Goal: Task Accomplishment & Management: Use online tool/utility

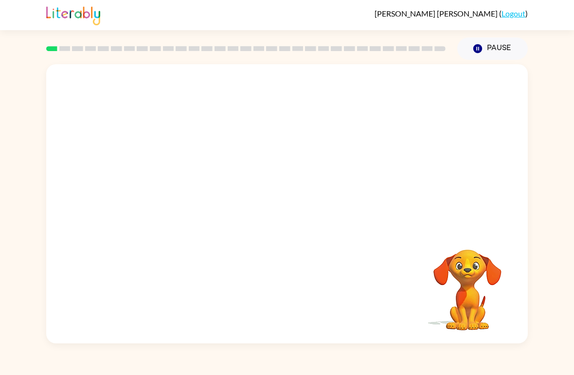
click at [123, 124] on div at bounding box center [286, 146] width 481 height 165
click at [267, 212] on div at bounding box center [287, 208] width 62 height 35
click at [278, 205] on icon "button" at bounding box center [286, 208] width 17 height 17
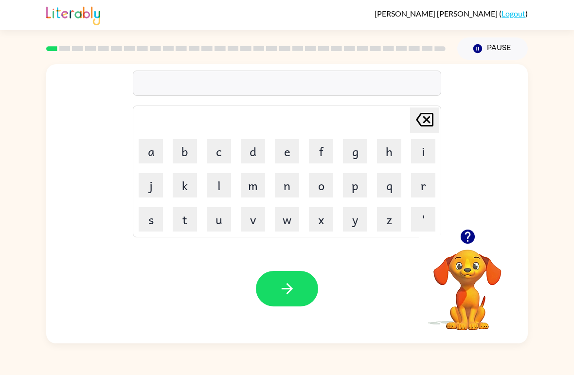
click at [462, 233] on icon "button" at bounding box center [467, 236] width 14 height 14
click at [183, 149] on button "b" at bounding box center [185, 151] width 24 height 24
click at [326, 187] on button "o" at bounding box center [321, 185] width 24 height 24
click at [416, 182] on button "r" at bounding box center [423, 185] width 24 height 24
click at [185, 215] on button "t" at bounding box center [185, 219] width 24 height 24
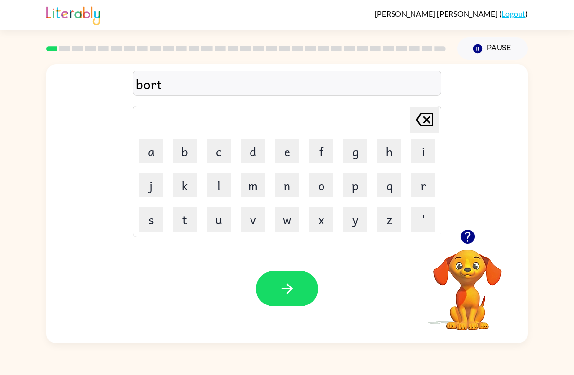
click at [380, 157] on button "h" at bounding box center [389, 151] width 24 height 24
click at [288, 147] on button "e" at bounding box center [287, 151] width 24 height 24
click at [418, 187] on button "r" at bounding box center [423, 185] width 24 height 24
click at [421, 123] on icon "[PERSON_NAME] last character input" at bounding box center [424, 119] width 23 height 23
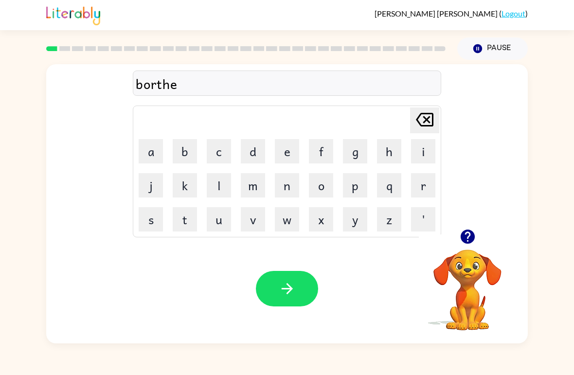
click at [422, 123] on icon "[PERSON_NAME] last character input" at bounding box center [424, 119] width 23 height 23
click at [421, 123] on icon "[PERSON_NAME] last character input" at bounding box center [424, 119] width 23 height 23
click at [420, 189] on button "r" at bounding box center [423, 185] width 24 height 24
click at [251, 149] on button "d" at bounding box center [253, 151] width 24 height 24
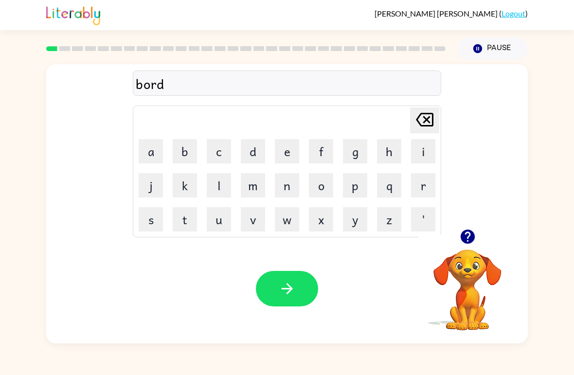
click at [287, 150] on button "e" at bounding box center [287, 151] width 24 height 24
click at [420, 188] on button "r" at bounding box center [423, 185] width 24 height 24
click at [463, 236] on icon "button" at bounding box center [467, 236] width 14 height 14
click at [294, 288] on icon "button" at bounding box center [286, 288] width 17 height 17
click at [464, 230] on icon "button" at bounding box center [467, 236] width 17 height 17
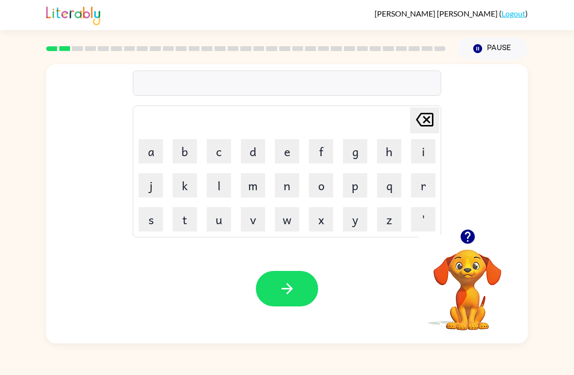
click at [463, 235] on icon "button" at bounding box center [467, 236] width 14 height 14
click at [465, 236] on icon "button" at bounding box center [467, 236] width 14 height 14
click at [218, 154] on button "c" at bounding box center [219, 151] width 24 height 24
click at [327, 186] on button "o" at bounding box center [321, 185] width 24 height 24
click at [221, 215] on button "u" at bounding box center [219, 219] width 24 height 24
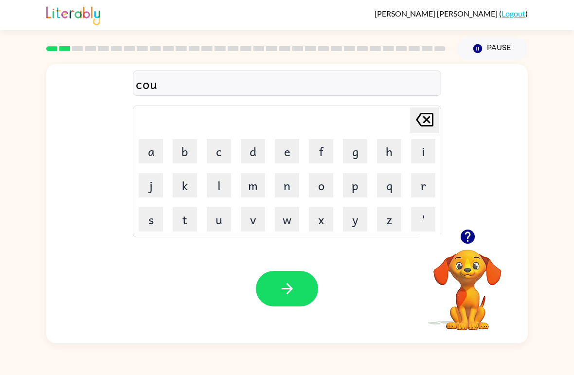
click at [286, 180] on button "n" at bounding box center [287, 185] width 24 height 24
click at [188, 212] on button "t" at bounding box center [185, 219] width 24 height 24
click at [295, 280] on button "button" at bounding box center [287, 288] width 62 height 35
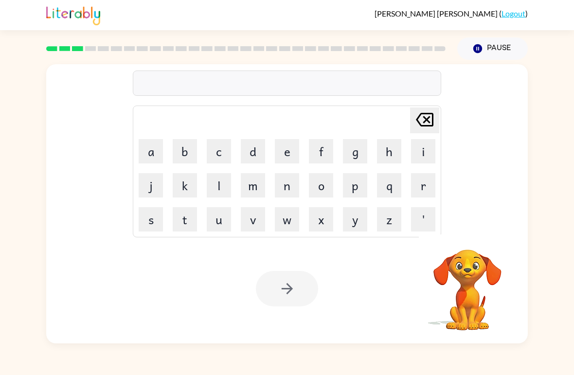
click at [214, 183] on button "l" at bounding box center [219, 185] width 24 height 24
click at [318, 183] on button "o" at bounding box center [321, 185] width 24 height 24
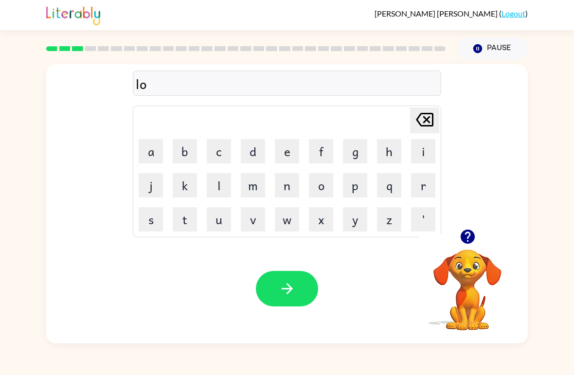
click at [216, 155] on button "c" at bounding box center [219, 151] width 24 height 24
click at [150, 150] on button "a" at bounding box center [151, 151] width 24 height 24
click at [186, 218] on button "t" at bounding box center [185, 219] width 24 height 24
click at [281, 155] on button "e" at bounding box center [287, 151] width 24 height 24
click at [308, 281] on button "button" at bounding box center [287, 288] width 62 height 35
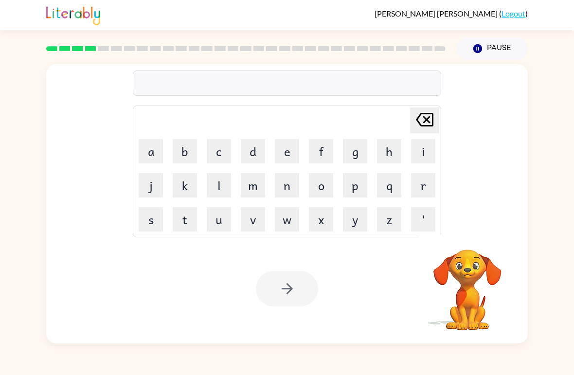
click at [178, 217] on button "t" at bounding box center [185, 219] width 24 height 24
click at [288, 222] on button "w" at bounding box center [287, 219] width 24 height 24
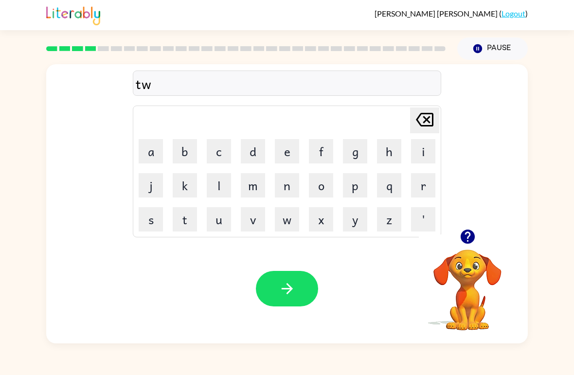
click at [423, 148] on button "i" at bounding box center [423, 151] width 24 height 24
click at [281, 181] on button "n" at bounding box center [287, 185] width 24 height 24
click at [290, 291] on icon "button" at bounding box center [286, 288] width 11 height 11
click at [278, 190] on button "n" at bounding box center [287, 185] width 24 height 24
click at [284, 155] on button "e" at bounding box center [287, 151] width 24 height 24
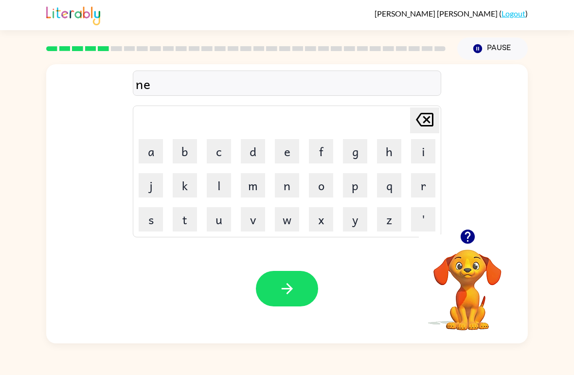
click at [153, 152] on button "a" at bounding box center [151, 151] width 24 height 24
click at [228, 187] on button "l" at bounding box center [219, 185] width 24 height 24
click at [357, 220] on button "y" at bounding box center [355, 219] width 24 height 24
click at [298, 292] on button "button" at bounding box center [287, 288] width 62 height 35
click at [414, 155] on button "i" at bounding box center [423, 151] width 24 height 24
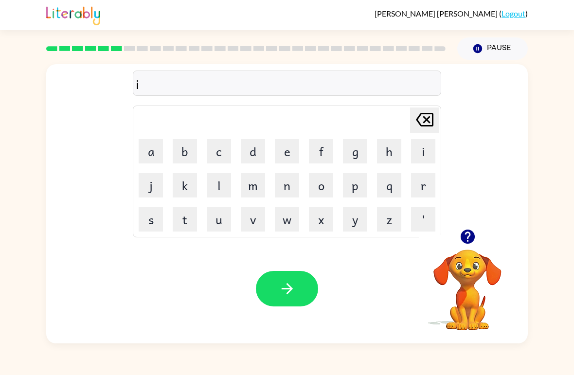
click at [423, 121] on icon "[PERSON_NAME] last character input" at bounding box center [424, 119] width 23 height 23
click at [184, 152] on button "b" at bounding box center [185, 151] width 24 height 24
click at [424, 154] on button "i" at bounding box center [423, 151] width 24 height 24
click at [351, 191] on button "p" at bounding box center [355, 185] width 24 height 24
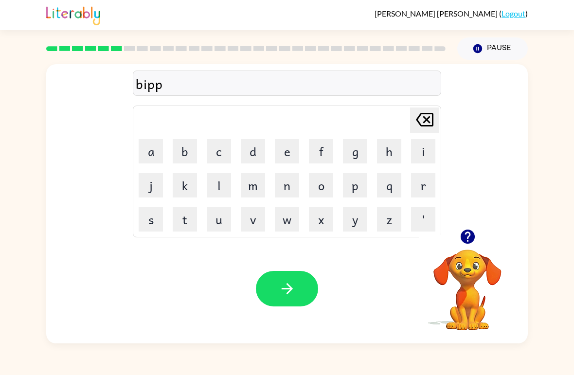
click at [349, 196] on button "p" at bounding box center [355, 185] width 24 height 24
click at [350, 197] on button "p" at bounding box center [355, 185] width 24 height 24
click at [352, 196] on button "p" at bounding box center [355, 185] width 24 height 24
click at [348, 194] on button "p" at bounding box center [355, 185] width 24 height 24
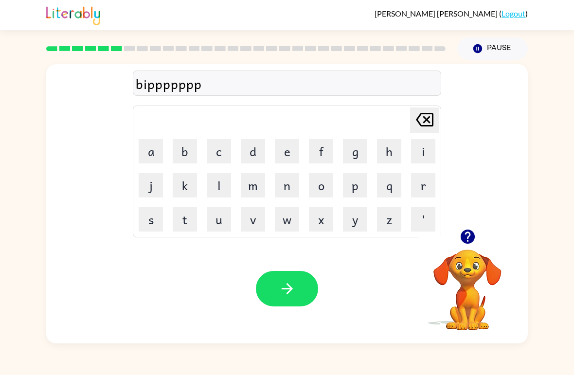
click at [348, 193] on button "p" at bounding box center [355, 185] width 24 height 24
click at [349, 191] on button "p" at bounding box center [355, 185] width 24 height 24
click at [351, 190] on button "p" at bounding box center [355, 185] width 24 height 24
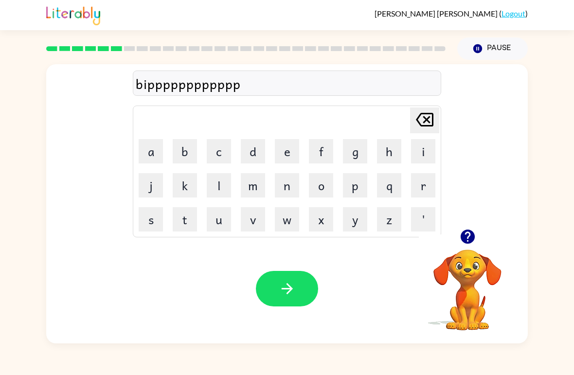
click at [430, 120] on icon "[PERSON_NAME] last character input" at bounding box center [424, 119] width 23 height 23
click at [424, 122] on icon at bounding box center [424, 120] width 17 height 14
click at [420, 121] on icon "[PERSON_NAME] last character input" at bounding box center [424, 119] width 23 height 23
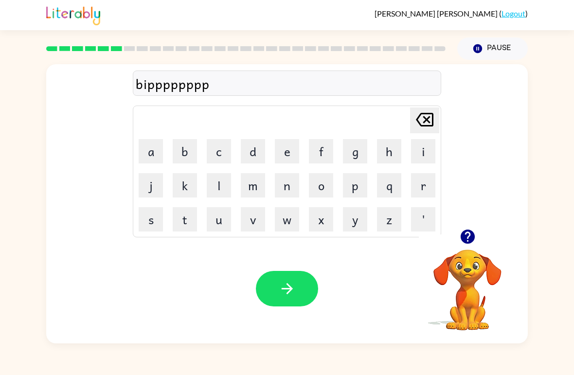
click at [420, 121] on icon "[PERSON_NAME] last character input" at bounding box center [424, 119] width 23 height 23
click at [418, 121] on icon "[PERSON_NAME] last character input" at bounding box center [424, 119] width 23 height 23
click at [418, 122] on icon at bounding box center [424, 120] width 17 height 14
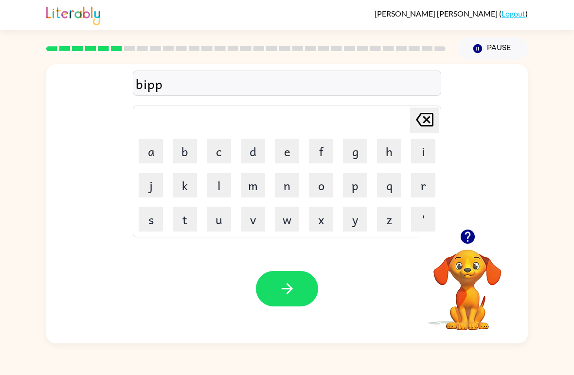
click at [418, 122] on icon at bounding box center [424, 120] width 17 height 14
click at [418, 121] on icon at bounding box center [424, 120] width 17 height 14
click at [385, 154] on button "h" at bounding box center [389, 151] width 24 height 24
click at [430, 123] on icon "[PERSON_NAME] last character input" at bounding box center [424, 119] width 23 height 23
click at [383, 154] on button "h" at bounding box center [389, 151] width 24 height 24
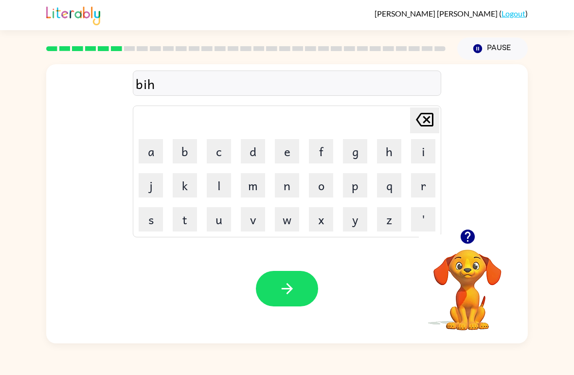
click at [285, 150] on button "e" at bounding box center [287, 151] width 24 height 24
click at [286, 189] on button "n" at bounding box center [287, 185] width 24 height 24
click at [427, 120] on icon at bounding box center [424, 120] width 17 height 14
click at [419, 124] on icon at bounding box center [424, 120] width 17 height 14
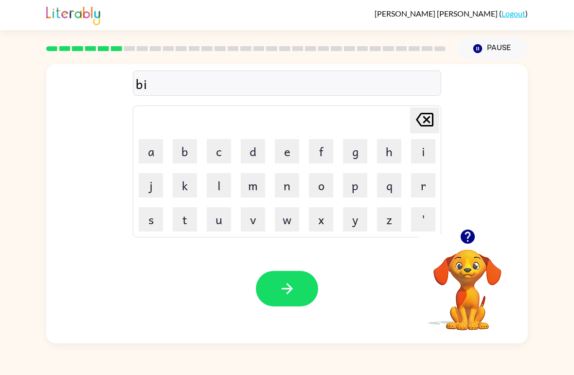
click at [380, 156] on button "h" at bounding box center [389, 151] width 24 height 24
click at [418, 150] on button "i" at bounding box center [423, 151] width 24 height 24
click at [425, 122] on icon at bounding box center [424, 120] width 17 height 14
click at [418, 118] on icon at bounding box center [424, 120] width 17 height 14
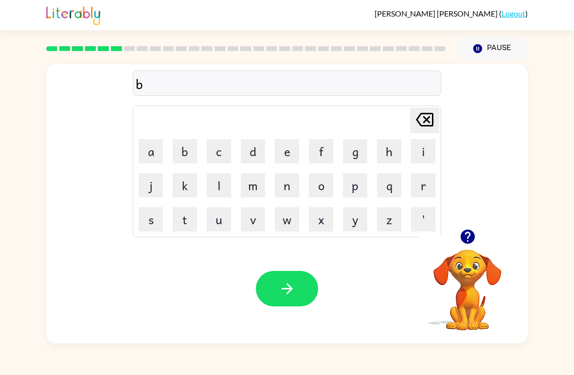
click at [294, 151] on button "e" at bounding box center [287, 151] width 24 height 24
click at [384, 151] on button "h" at bounding box center [389, 151] width 24 height 24
click at [427, 126] on icon at bounding box center [424, 120] width 17 height 14
click at [390, 150] on button "h" at bounding box center [389, 151] width 24 height 24
click at [421, 150] on button "i" at bounding box center [423, 151] width 24 height 24
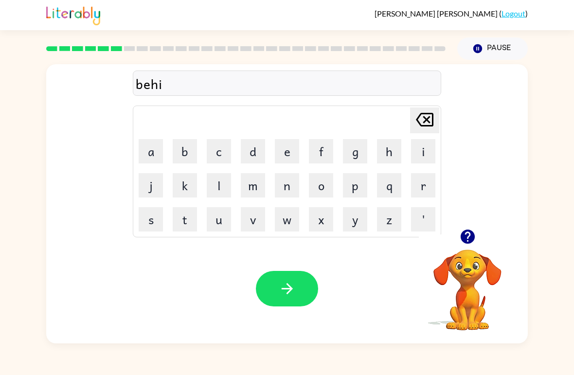
click at [286, 181] on button "n" at bounding box center [287, 185] width 24 height 24
click at [252, 146] on button "d" at bounding box center [253, 151] width 24 height 24
click at [276, 279] on button "button" at bounding box center [287, 288] width 62 height 35
click at [463, 236] on icon "button" at bounding box center [467, 236] width 14 height 14
click at [472, 238] on icon "button" at bounding box center [467, 236] width 14 height 14
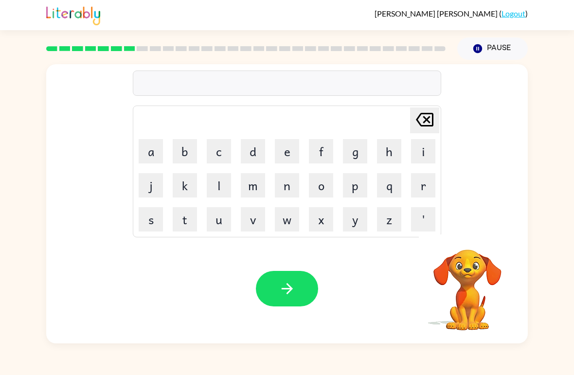
click at [188, 218] on button "t" at bounding box center [185, 219] width 24 height 24
click at [414, 187] on button "r" at bounding box center [423, 185] width 24 height 24
click at [287, 161] on button "e" at bounding box center [287, 151] width 24 height 24
click at [154, 154] on button "a" at bounding box center [151, 151] width 24 height 24
click at [470, 237] on icon "button" at bounding box center [467, 236] width 14 height 14
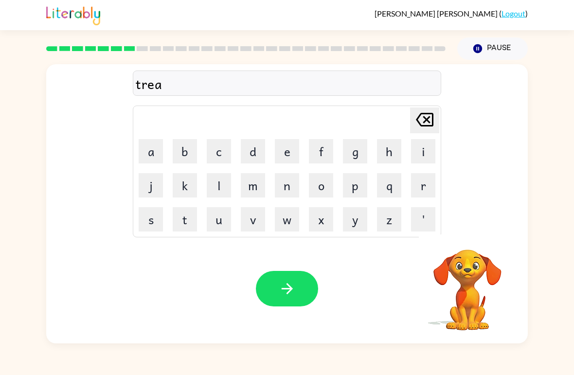
click at [463, 248] on video "Your browser must support playing .mp4 files to use Literably. Please try using…" at bounding box center [466, 282] width 97 height 97
click at [469, 245] on video "Your browser must support playing .mp4 files to use Literably. Please try using…" at bounding box center [466, 282] width 97 height 97
click at [465, 235] on icon "button" at bounding box center [467, 236] width 17 height 17
click at [218, 151] on button "c" at bounding box center [219, 151] width 24 height 24
click at [327, 187] on button "o" at bounding box center [321, 185] width 24 height 24
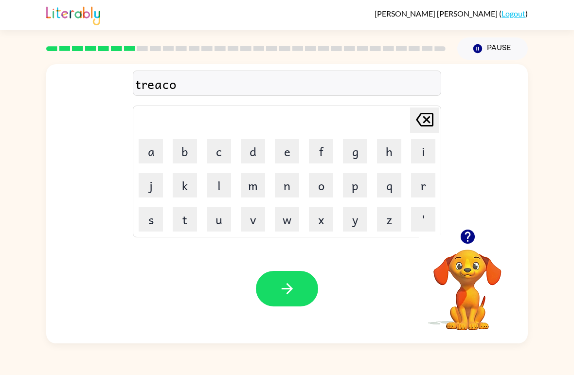
click at [296, 285] on button "button" at bounding box center [287, 288] width 62 height 35
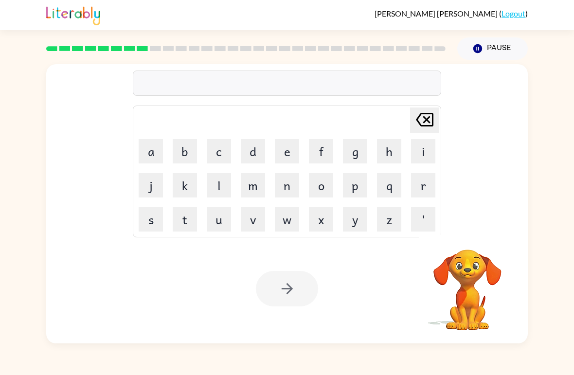
click at [254, 186] on button "m" at bounding box center [253, 185] width 24 height 24
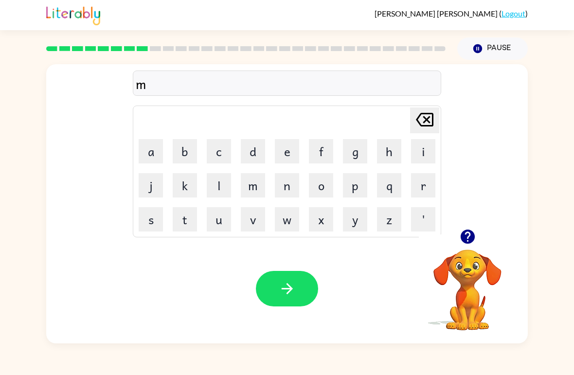
click at [283, 145] on button "e" at bounding box center [287, 151] width 24 height 24
click at [418, 189] on button "r" at bounding box center [423, 185] width 24 height 24
click at [424, 152] on button "i" at bounding box center [423, 151] width 24 height 24
click at [220, 157] on button "c" at bounding box center [219, 151] width 24 height 24
click at [289, 149] on button "e" at bounding box center [287, 151] width 24 height 24
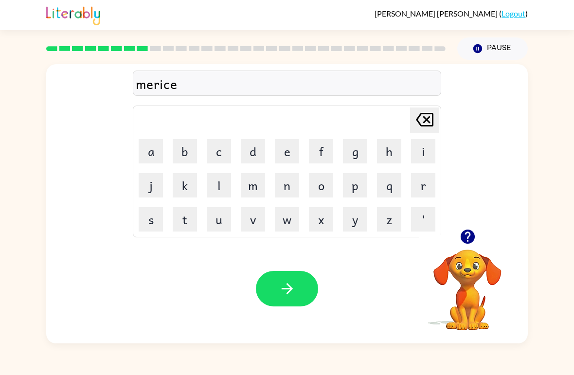
click at [223, 185] on button "l" at bounding box center [219, 185] width 24 height 24
click at [426, 123] on icon "[PERSON_NAME] last character input" at bounding box center [424, 119] width 23 height 23
click at [304, 289] on button "button" at bounding box center [287, 288] width 62 height 35
click at [475, 237] on icon "button" at bounding box center [467, 236] width 17 height 17
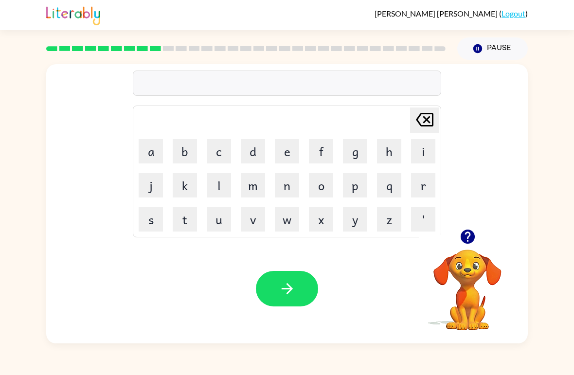
click at [286, 186] on button "n" at bounding box center [287, 185] width 24 height 24
click at [417, 151] on button "i" at bounding box center [423, 151] width 24 height 24
click at [468, 236] on icon "button" at bounding box center [467, 236] width 17 height 17
click at [256, 184] on button "m" at bounding box center [253, 185] width 24 height 24
click at [183, 157] on button "b" at bounding box center [185, 151] width 24 height 24
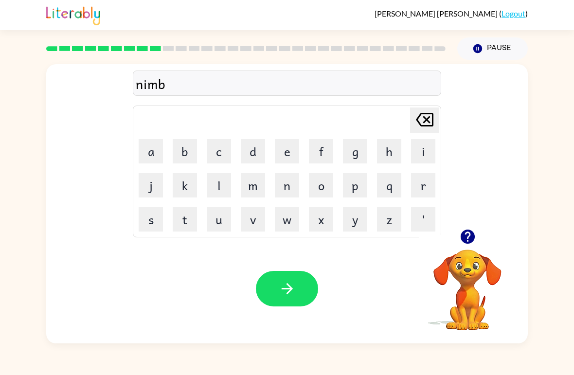
click at [213, 183] on button "l" at bounding box center [219, 185] width 24 height 24
click at [283, 156] on button "e" at bounding box center [287, 151] width 24 height 24
click at [302, 292] on button "button" at bounding box center [287, 288] width 62 height 35
click at [220, 215] on button "u" at bounding box center [219, 219] width 24 height 24
click at [279, 186] on button "n" at bounding box center [287, 185] width 24 height 24
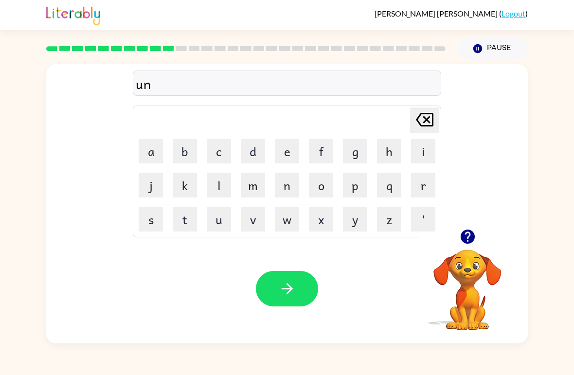
click at [461, 237] on icon "button" at bounding box center [467, 236] width 14 height 14
click at [326, 151] on button "f" at bounding box center [321, 151] width 24 height 24
click at [320, 181] on button "o" at bounding box center [321, 185] width 24 height 24
click at [208, 186] on button "l" at bounding box center [219, 185] width 24 height 24
click at [261, 153] on button "d" at bounding box center [253, 151] width 24 height 24
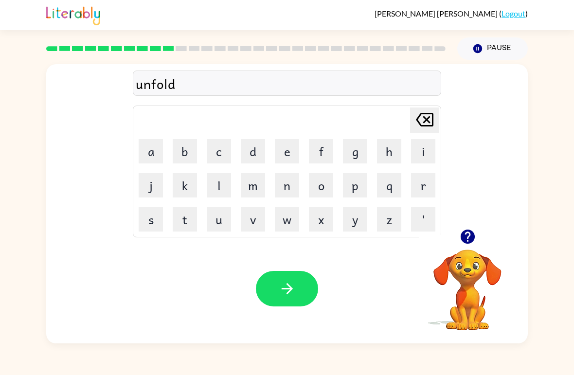
click at [299, 281] on button "button" at bounding box center [287, 288] width 62 height 35
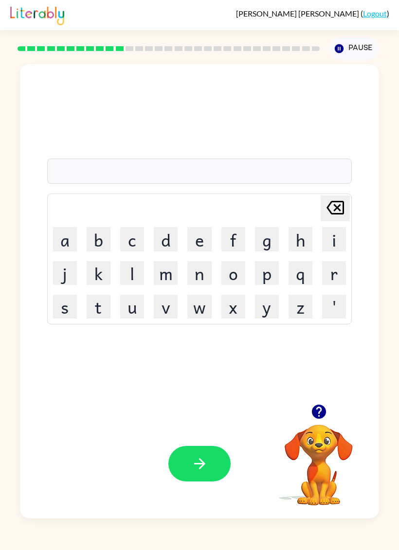
click at [325, 374] on icon "button" at bounding box center [318, 411] width 17 height 17
click at [237, 276] on button "o" at bounding box center [233, 273] width 24 height 24
click at [66, 242] on button "a" at bounding box center [65, 239] width 24 height 24
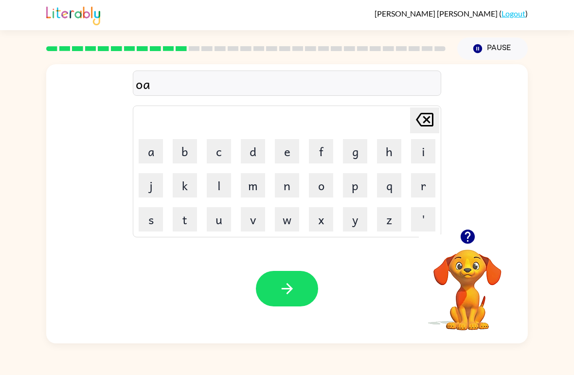
click at [422, 121] on icon "[PERSON_NAME] last character input" at bounding box center [424, 119] width 23 height 23
click at [421, 121] on icon "[PERSON_NAME] last character input" at bounding box center [424, 119] width 23 height 23
click at [418, 121] on icon at bounding box center [424, 120] width 17 height 14
click at [465, 235] on icon "button" at bounding box center [467, 236] width 17 height 17
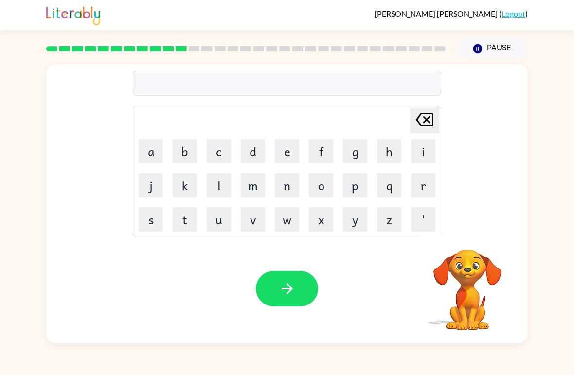
click at [256, 222] on button "v" at bounding box center [253, 219] width 24 height 24
click at [328, 185] on button "o" at bounding box center [321, 185] width 24 height 24
click at [187, 221] on button "t" at bounding box center [185, 219] width 24 height 24
click at [290, 153] on button "e" at bounding box center [287, 151] width 24 height 24
click at [314, 267] on div "Your browser must support playing .mp4 files to use Literably. Please try using…" at bounding box center [286, 288] width 481 height 109
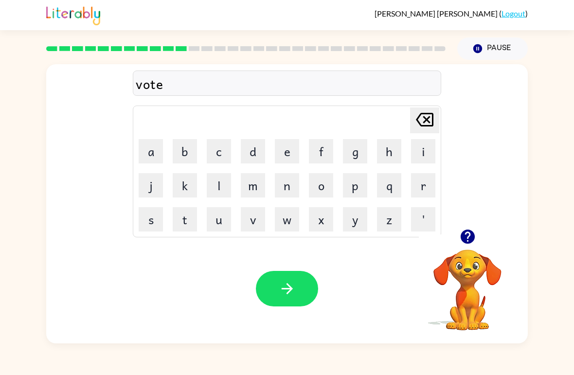
click at [296, 294] on button "button" at bounding box center [287, 288] width 62 height 35
click at [463, 243] on icon "button" at bounding box center [467, 236] width 17 height 17
click at [174, 155] on button "b" at bounding box center [185, 151] width 24 height 24
click at [287, 149] on button "e" at bounding box center [287, 151] width 24 height 24
click at [258, 145] on button "d" at bounding box center [253, 151] width 24 height 24
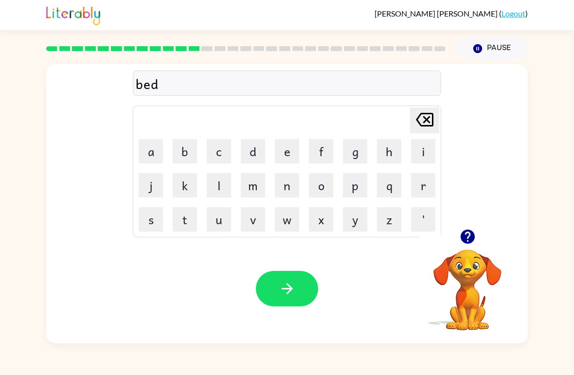
click at [185, 217] on button "t" at bounding box center [185, 219] width 24 height 24
click at [420, 147] on button "i" at bounding box center [423, 151] width 24 height 24
click at [256, 187] on button "m" at bounding box center [253, 185] width 24 height 24
click at [284, 152] on button "e" at bounding box center [287, 151] width 24 height 24
click at [305, 288] on button "button" at bounding box center [287, 288] width 62 height 35
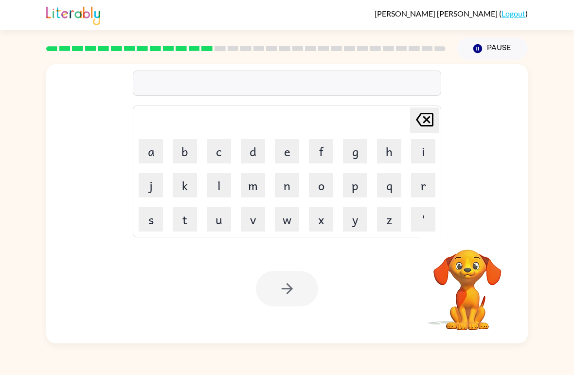
click at [321, 154] on button "f" at bounding box center [321, 151] width 24 height 24
click at [419, 151] on button "i" at bounding box center [423, 151] width 24 height 24
click at [195, 215] on button "t" at bounding box center [185, 219] width 24 height 24
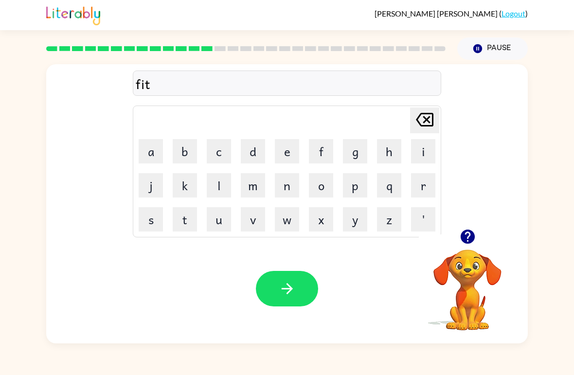
click at [290, 189] on button "n" at bounding box center [287, 185] width 24 height 24
click at [290, 152] on button "e" at bounding box center [287, 151] width 24 height 24
click at [151, 220] on button "s" at bounding box center [151, 219] width 24 height 24
click at [433, 122] on icon at bounding box center [424, 120] width 17 height 14
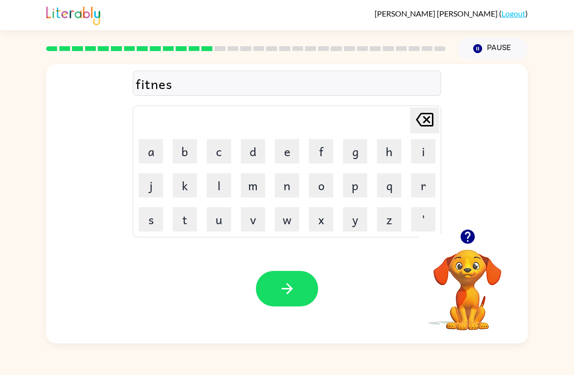
click at [145, 218] on button "s" at bounding box center [151, 219] width 24 height 24
click at [294, 292] on icon "button" at bounding box center [286, 288] width 17 height 17
click at [254, 162] on button "d" at bounding box center [253, 151] width 24 height 24
click at [286, 154] on button "e" at bounding box center [287, 151] width 24 height 24
click at [219, 174] on button "l" at bounding box center [219, 185] width 24 height 24
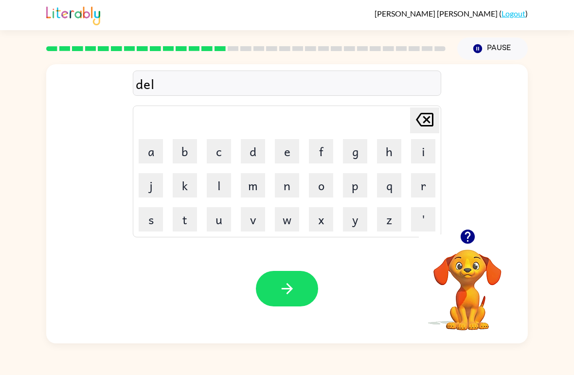
click at [145, 152] on button "a" at bounding box center [151, 151] width 24 height 24
click at [258, 153] on button "d" at bounding box center [253, 151] width 24 height 24
click at [290, 157] on button "e" at bounding box center [287, 151] width 24 height 24
click at [250, 153] on button "d" at bounding box center [253, 151] width 24 height 24
click at [418, 124] on icon "[PERSON_NAME] last character input" at bounding box center [424, 119] width 23 height 23
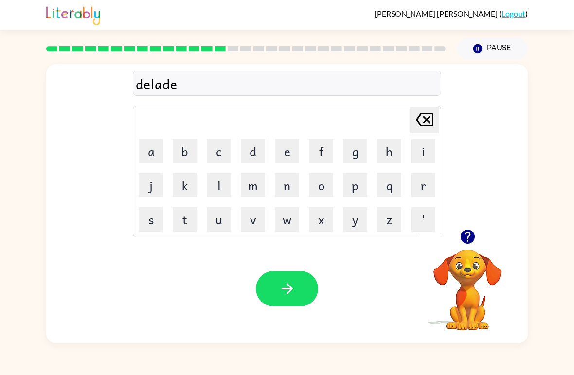
click at [418, 124] on icon at bounding box center [424, 120] width 17 height 14
click at [286, 155] on button "e" at bounding box center [287, 151] width 24 height 24
click at [290, 281] on icon "button" at bounding box center [286, 288] width 17 height 17
click at [190, 214] on button "t" at bounding box center [185, 219] width 24 height 24
click at [284, 151] on button "e" at bounding box center [287, 151] width 24 height 24
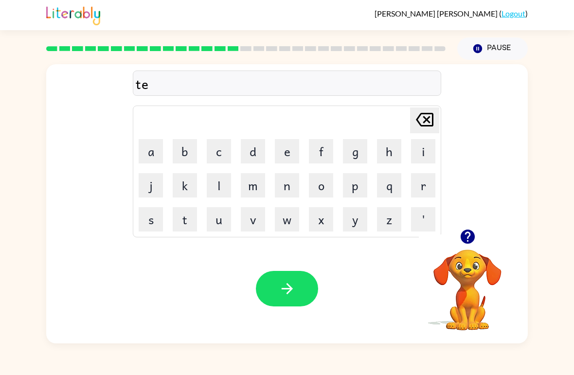
click at [420, 184] on button "r" at bounding box center [423, 185] width 24 height 24
click at [248, 180] on button "m" at bounding box center [253, 185] width 24 height 24
click at [301, 286] on button "button" at bounding box center [287, 288] width 62 height 35
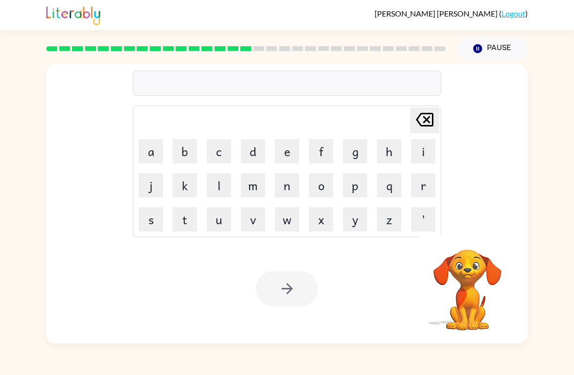
click at [152, 213] on button "s" at bounding box center [151, 219] width 24 height 24
click at [290, 155] on button "e" at bounding box center [287, 151] width 24 height 24
click at [190, 215] on button "t" at bounding box center [185, 219] width 24 height 24
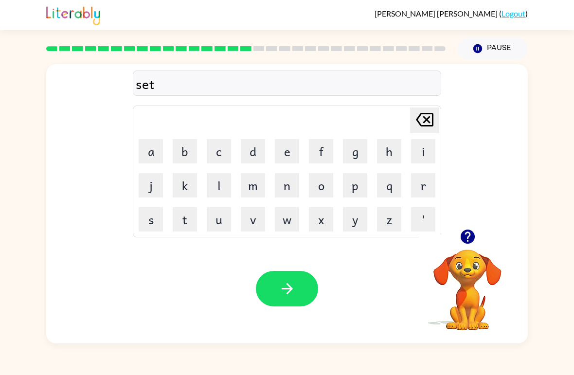
click at [305, 287] on button "button" at bounding box center [287, 288] width 62 height 35
click at [470, 229] on icon "button" at bounding box center [467, 236] width 17 height 17
click at [184, 159] on button "b" at bounding box center [185, 151] width 24 height 24
click at [419, 186] on button "r" at bounding box center [423, 185] width 24 height 24
click at [421, 154] on button "i" at bounding box center [423, 151] width 24 height 24
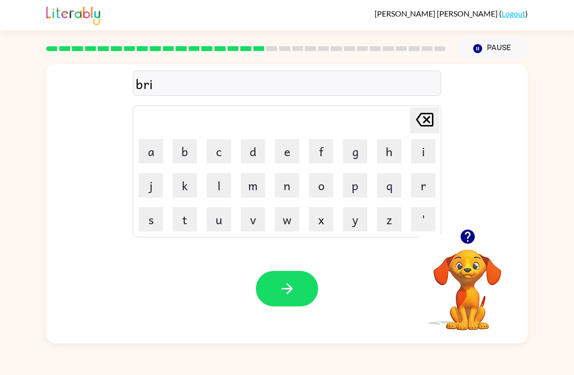
click at [257, 182] on button "m" at bounding box center [253, 185] width 24 height 24
click at [423, 148] on button "i" at bounding box center [423, 151] width 24 height 24
click at [285, 189] on button "n" at bounding box center [287, 185] width 24 height 24
click at [289, 289] on icon "button" at bounding box center [286, 288] width 11 height 11
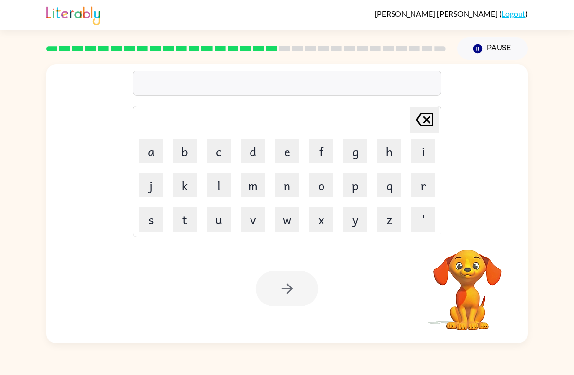
click at [353, 187] on button "p" at bounding box center [355, 185] width 24 height 24
click at [220, 194] on button "l" at bounding box center [219, 185] width 24 height 24
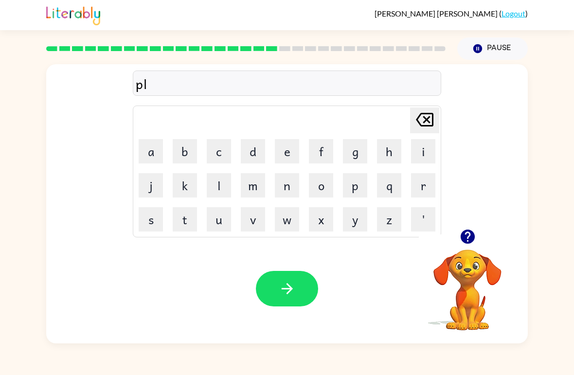
click at [150, 157] on button "a" at bounding box center [151, 151] width 24 height 24
click at [150, 223] on button "s" at bounding box center [151, 219] width 24 height 24
click at [177, 219] on button "t" at bounding box center [185, 219] width 24 height 24
click at [421, 147] on button "i" at bounding box center [423, 151] width 24 height 24
click at [221, 154] on button "c" at bounding box center [219, 151] width 24 height 24
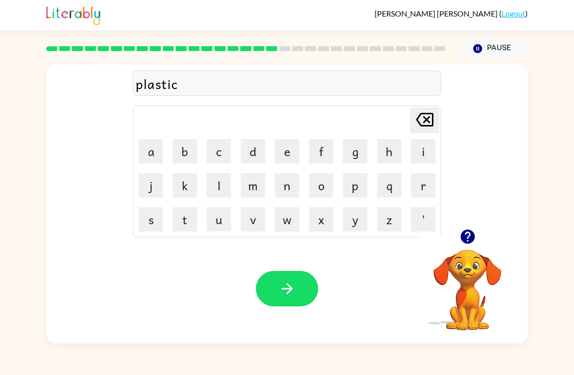
click at [301, 280] on button "button" at bounding box center [287, 288] width 62 height 35
click at [250, 151] on button "d" at bounding box center [253, 151] width 24 height 24
click at [422, 148] on button "i" at bounding box center [423, 151] width 24 height 24
click at [149, 215] on button "s" at bounding box center [151, 219] width 24 height 24
click at [360, 190] on button "p" at bounding box center [355, 185] width 24 height 24
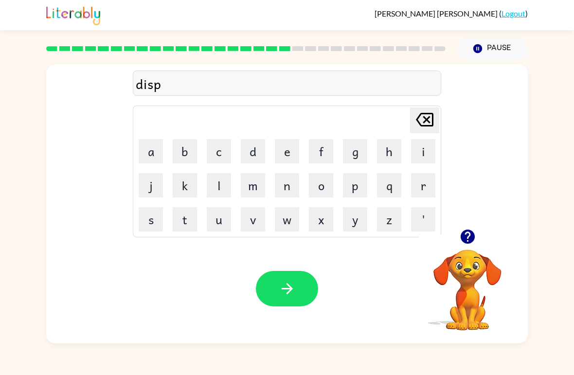
click at [217, 185] on button "l" at bounding box center [219, 185] width 24 height 24
click at [150, 155] on button "a" at bounding box center [151, 151] width 24 height 24
click at [359, 218] on button "y" at bounding box center [355, 219] width 24 height 24
click at [304, 289] on button "button" at bounding box center [287, 288] width 62 height 35
click at [467, 238] on icon "button" at bounding box center [467, 236] width 17 height 17
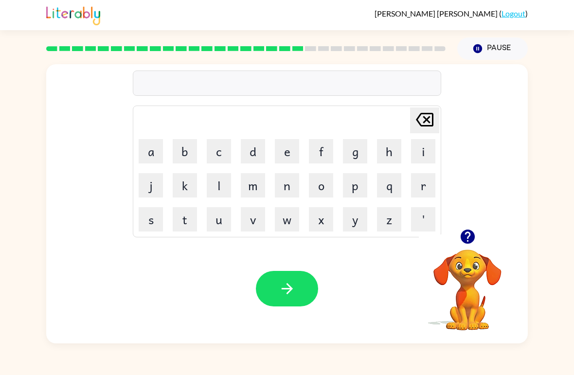
click at [468, 236] on icon "button" at bounding box center [467, 236] width 17 height 17
click at [256, 154] on button "d" at bounding box center [253, 151] width 24 height 24
click at [331, 184] on button "o" at bounding box center [321, 185] width 24 height 24
click at [150, 217] on button "s" at bounding box center [151, 219] width 24 height 24
click at [192, 215] on button "t" at bounding box center [185, 219] width 24 height 24
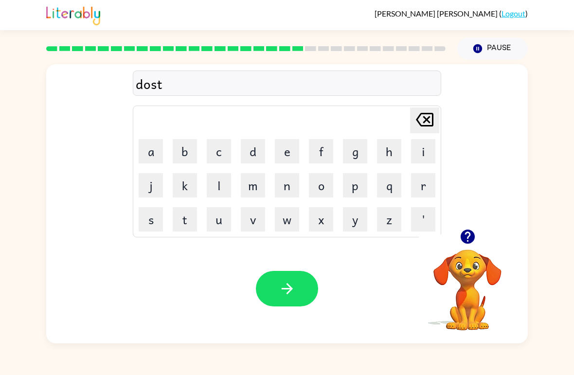
click at [417, 152] on button "i" at bounding box center [423, 151] width 24 height 24
click at [195, 216] on button "t" at bounding box center [185, 219] width 24 height 24
click at [319, 272] on div "Your browser must support playing .mp4 files to use Literably. Please try using…" at bounding box center [286, 288] width 481 height 109
click at [308, 290] on button "button" at bounding box center [287, 288] width 62 height 35
click at [152, 226] on button "s" at bounding box center [151, 219] width 24 height 24
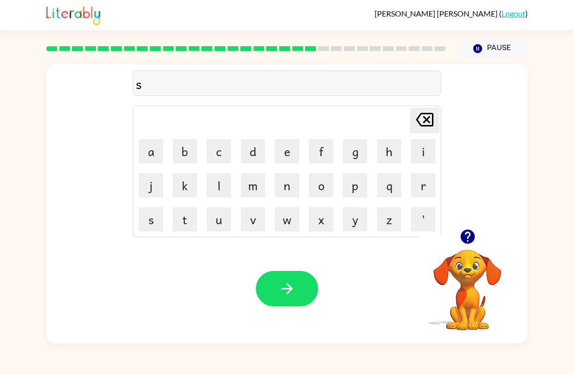
click at [283, 156] on button "e" at bounding box center [287, 151] width 24 height 24
click at [292, 185] on button "n" at bounding box center [287, 185] width 24 height 24
click at [187, 221] on button "t" at bounding box center [185, 219] width 24 height 24
click at [424, 154] on button "i" at bounding box center [423, 151] width 24 height 24
click at [360, 189] on button "p" at bounding box center [355, 185] width 24 height 24
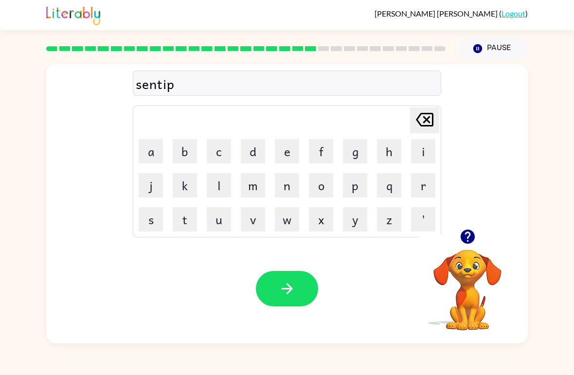
click at [416, 150] on button "i" at bounding box center [423, 151] width 24 height 24
click at [253, 151] on button "d" at bounding box center [253, 151] width 24 height 24
click at [291, 288] on icon "button" at bounding box center [286, 288] width 11 height 11
click at [465, 238] on icon "button" at bounding box center [467, 236] width 14 height 14
click at [420, 190] on button "r" at bounding box center [423, 185] width 24 height 24
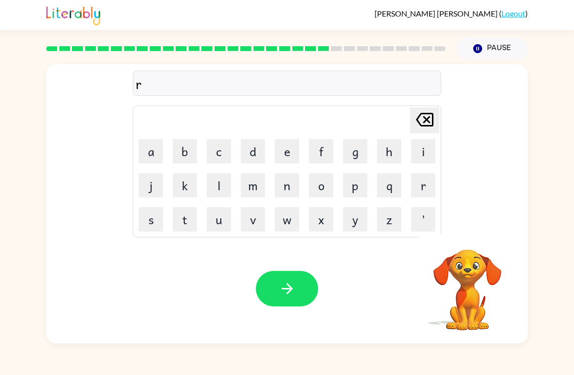
click at [145, 152] on button "a" at bounding box center [151, 151] width 24 height 24
click at [415, 156] on button "i" at bounding box center [423, 151] width 24 height 24
click at [284, 186] on button "n" at bounding box center [287, 185] width 24 height 24
click at [459, 239] on icon "button" at bounding box center [467, 236] width 17 height 17
click at [218, 151] on button "c" at bounding box center [219, 151] width 24 height 24
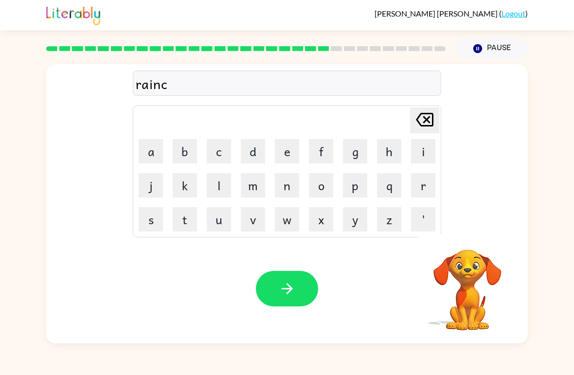
click at [320, 193] on button "o" at bounding box center [321, 185] width 24 height 24
click at [144, 151] on button "a" at bounding box center [151, 151] width 24 height 24
click at [187, 223] on button "t" at bounding box center [185, 219] width 24 height 24
click at [304, 289] on button "button" at bounding box center [287, 288] width 62 height 35
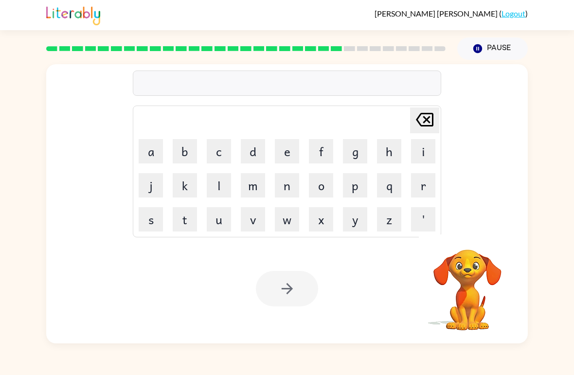
click at [254, 193] on button "m" at bounding box center [253, 185] width 24 height 24
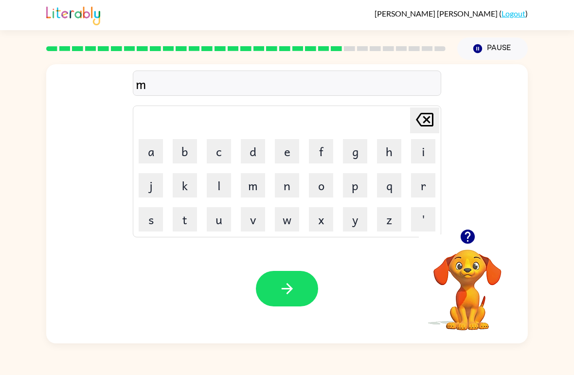
click at [152, 157] on button "a" at bounding box center [151, 151] width 24 height 24
click at [412, 188] on button "r" at bounding box center [423, 185] width 24 height 24
click at [185, 187] on button "k" at bounding box center [185, 185] width 24 height 24
click at [288, 150] on button "e" at bounding box center [287, 151] width 24 height 24
click at [423, 186] on button "r" at bounding box center [423, 185] width 24 height 24
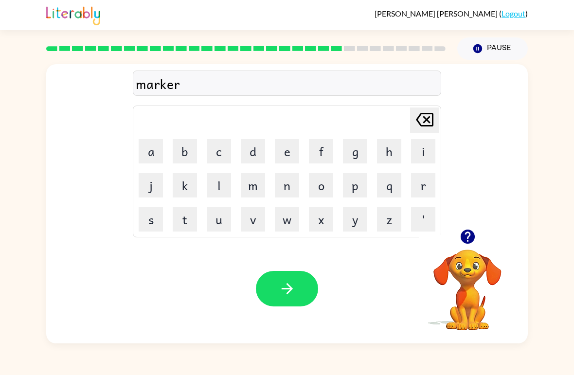
click at [312, 288] on button "button" at bounding box center [287, 288] width 62 height 35
click at [156, 155] on button "a" at bounding box center [151, 151] width 24 height 24
click at [254, 222] on button "v" at bounding box center [253, 219] width 24 height 24
click at [148, 152] on button "a" at bounding box center [151, 151] width 24 height 24
click at [289, 186] on button "n" at bounding box center [287, 185] width 24 height 24
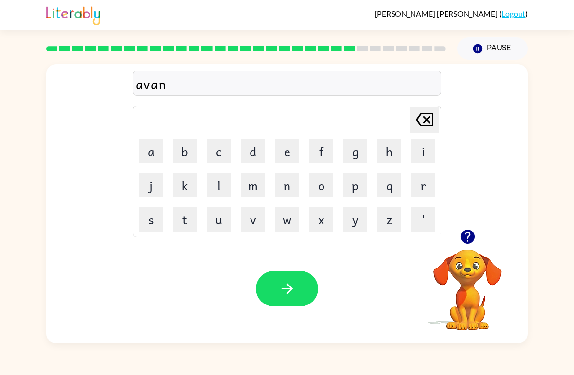
click at [146, 218] on button "s" at bounding box center [151, 219] width 24 height 24
click at [418, 151] on button "i" at bounding box center [423, 151] width 24 height 24
click at [283, 188] on button "n" at bounding box center [287, 185] width 24 height 24
click at [352, 157] on button "g" at bounding box center [355, 151] width 24 height 24
click at [305, 289] on button "button" at bounding box center [287, 288] width 62 height 35
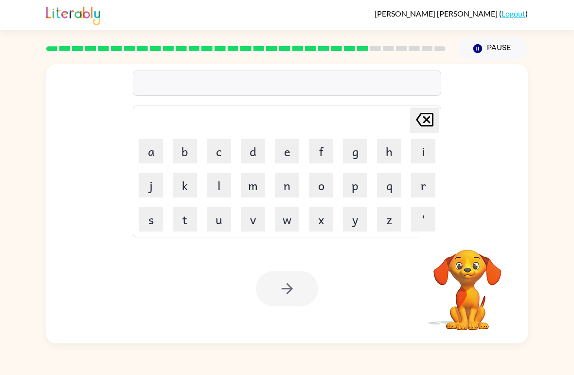
click at [365, 150] on button "g" at bounding box center [355, 151] width 24 height 24
click at [320, 187] on button "o" at bounding box center [321, 185] width 24 height 24
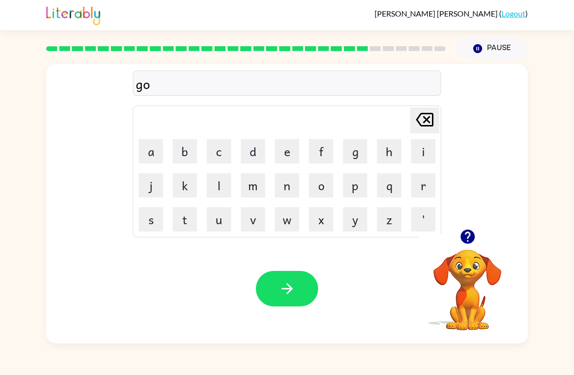
click at [184, 155] on button "b" at bounding box center [185, 151] width 24 height 24
click at [210, 190] on button "l" at bounding box center [219, 185] width 24 height 24
click at [411, 153] on button "i" at bounding box center [423, 151] width 24 height 24
click at [293, 185] on button "n" at bounding box center [287, 185] width 24 height 24
click at [359, 152] on button "g" at bounding box center [355, 151] width 24 height 24
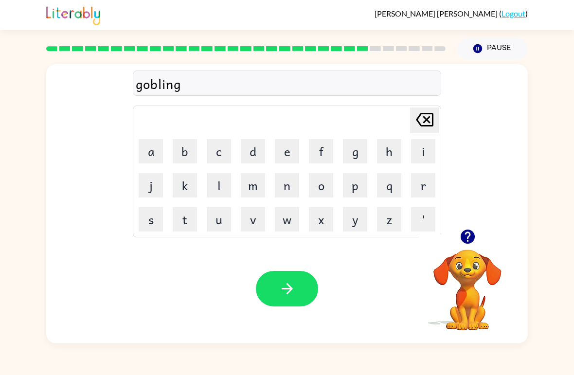
click at [294, 295] on icon "button" at bounding box center [286, 288] width 17 height 17
click at [467, 233] on icon "button" at bounding box center [467, 236] width 17 height 17
click at [351, 158] on button "g" at bounding box center [355, 151] width 24 height 24
click at [321, 185] on button "o" at bounding box center [321, 185] width 24 height 24
click at [257, 218] on button "v" at bounding box center [253, 219] width 24 height 24
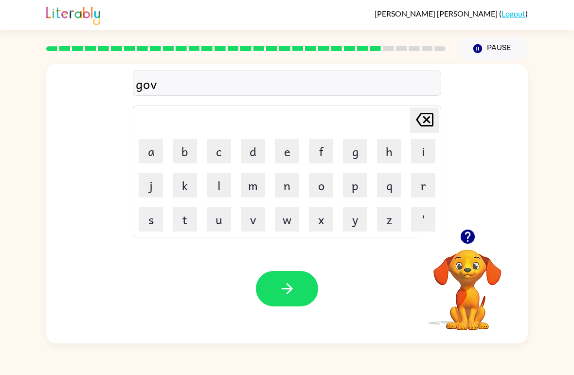
click at [291, 152] on button "e" at bounding box center [287, 151] width 24 height 24
click at [420, 190] on button "r" at bounding box center [423, 185] width 24 height 24
click at [259, 191] on button "m" at bounding box center [253, 185] width 24 height 24
click at [293, 148] on button "e" at bounding box center [287, 151] width 24 height 24
click at [182, 218] on button "t" at bounding box center [185, 219] width 24 height 24
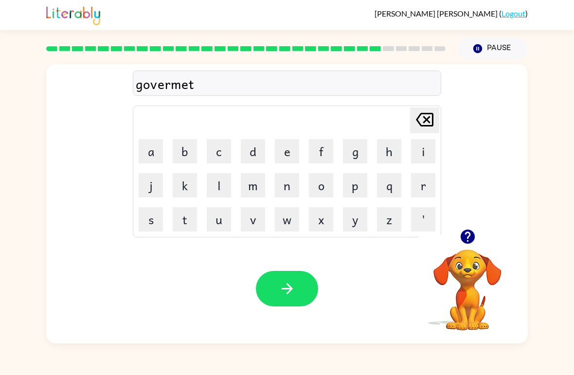
click at [293, 281] on icon "button" at bounding box center [286, 288] width 17 height 17
click at [466, 242] on icon "button" at bounding box center [467, 236] width 14 height 14
click at [505, 43] on button "Pause Pause" at bounding box center [492, 48] width 70 height 22
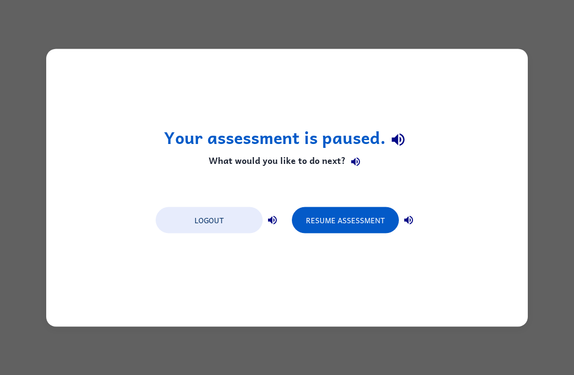
click at [204, 214] on button "Logout" at bounding box center [209, 220] width 107 height 26
